Goal: Information Seeking & Learning: Stay updated

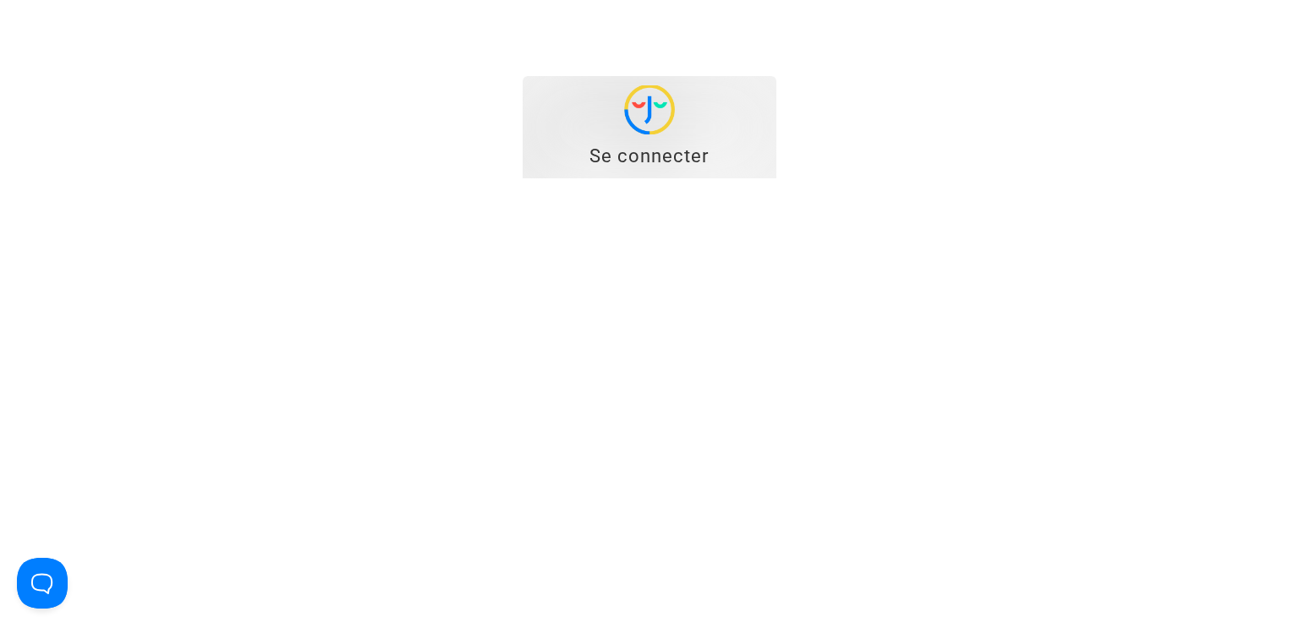
type input "[EMAIL_ADDRESS][DOMAIN_NAME]"
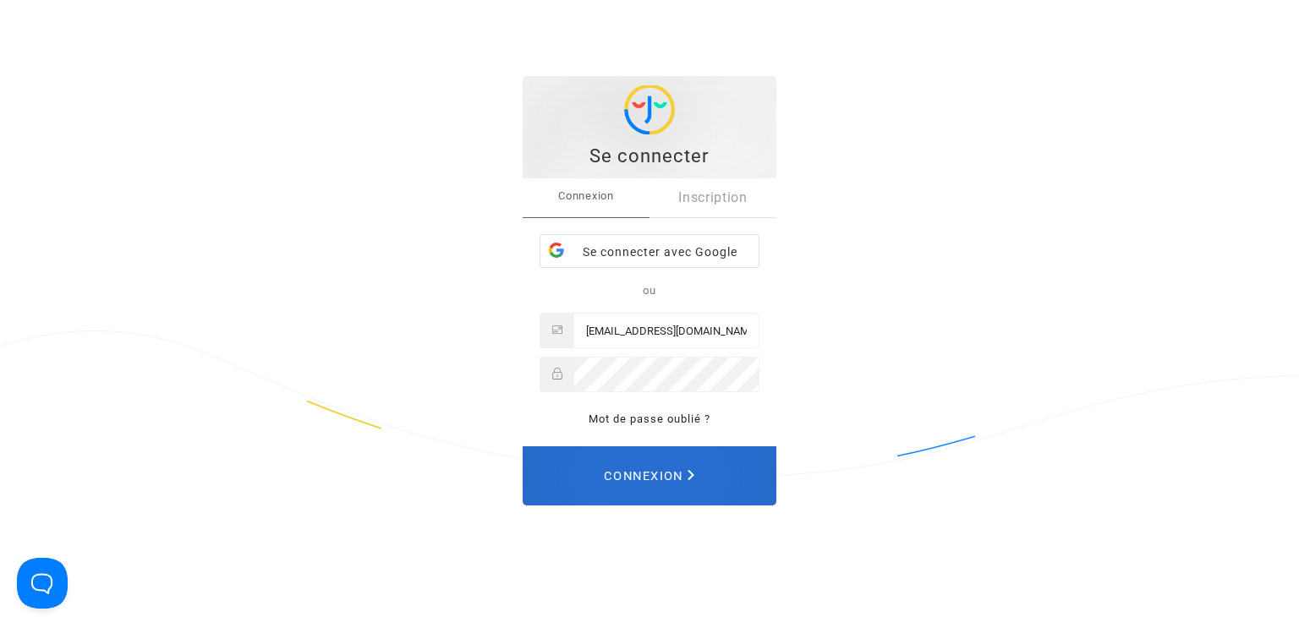
click at [655, 474] on span "Connexion" at bounding box center [649, 475] width 90 height 37
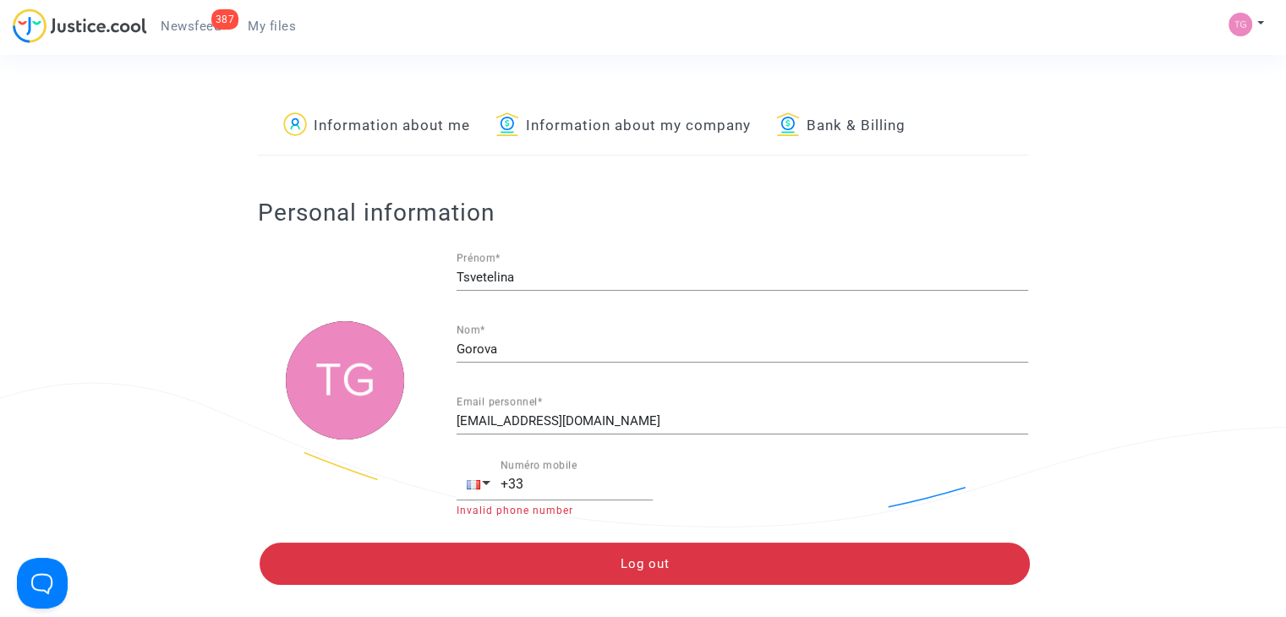
click at [183, 33] on span "Newsfeed" at bounding box center [191, 26] width 60 height 15
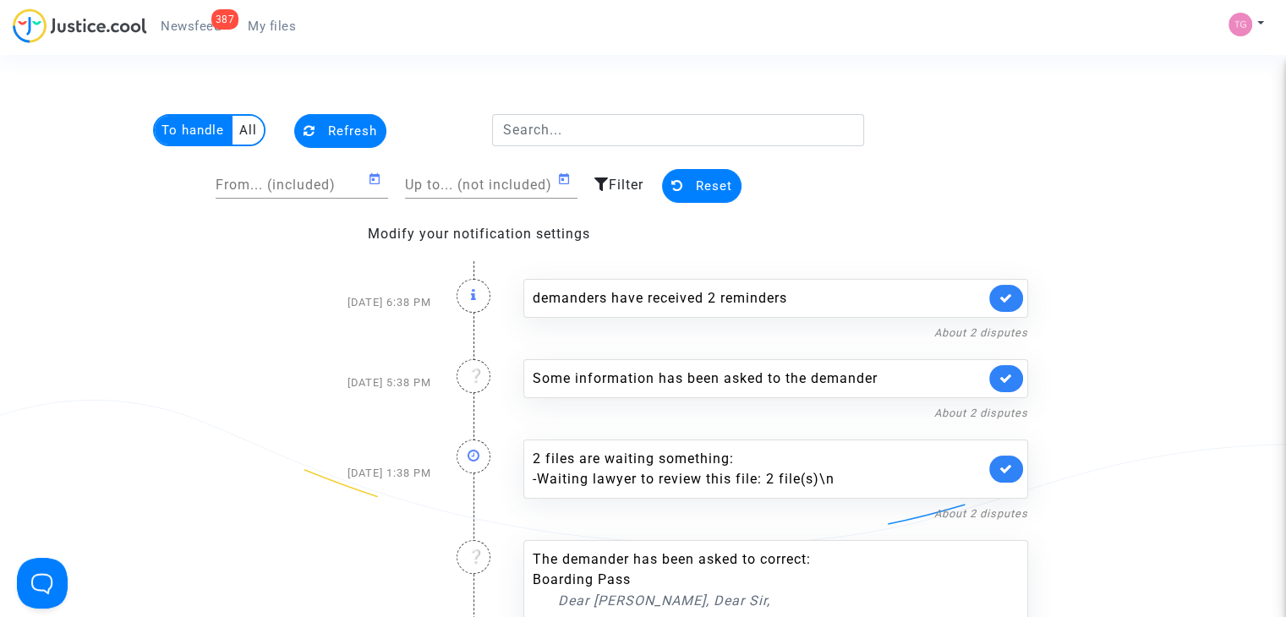
click at [315, 136] on button "Refresh" at bounding box center [340, 131] width 92 height 34
click at [205, 30] on span "Newsfeed" at bounding box center [191, 26] width 60 height 15
click at [71, 18] on img at bounding box center [80, 25] width 134 height 35
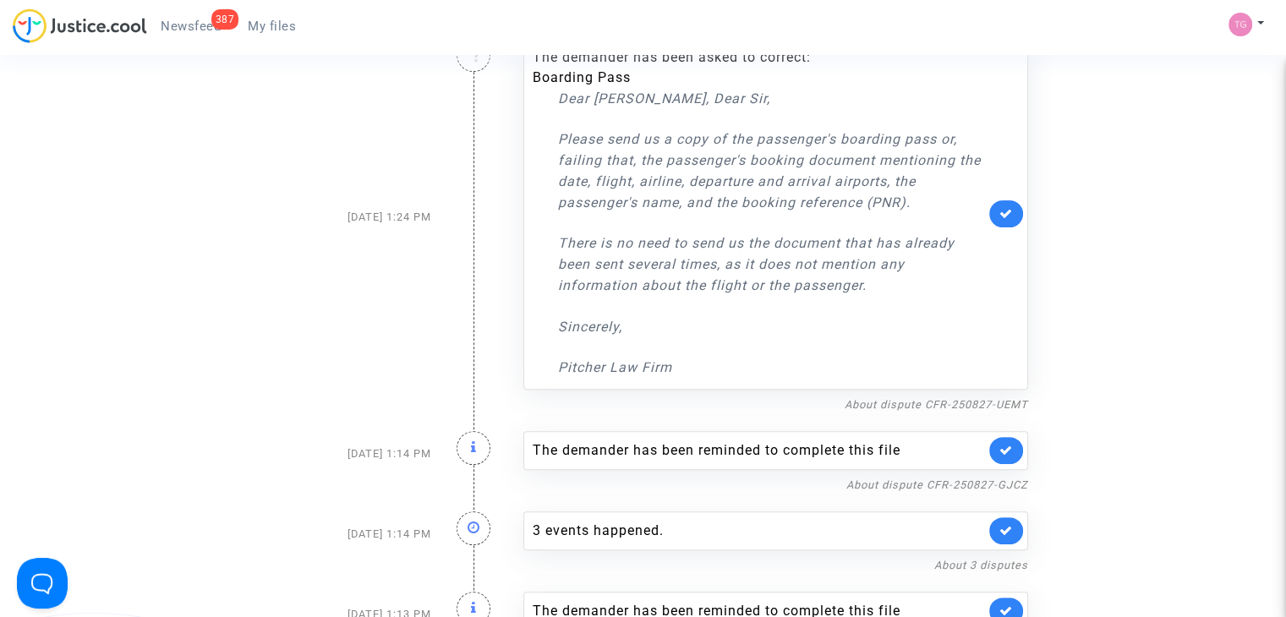
scroll to position [501, 0]
